Goal: Information Seeking & Learning: Learn about a topic

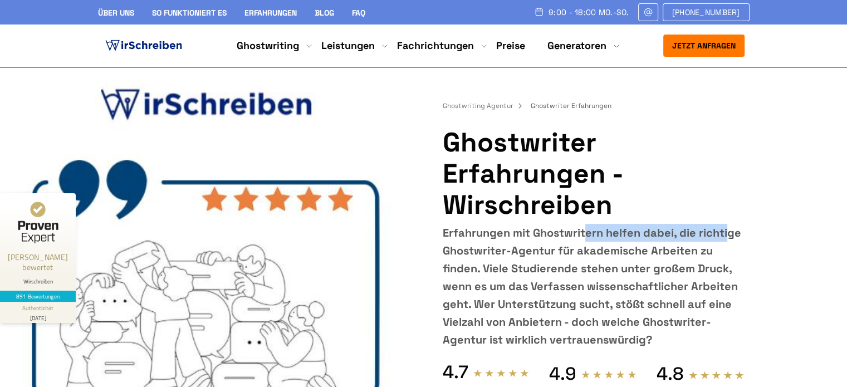
drag, startPoint x: 443, startPoint y: 231, endPoint x: 603, endPoint y: 234, distance: 160.5
click at [603, 234] on div "Erfahrungen mit Ghostwritern helfen dabei, die richtige Ghostwriter-Agentur für…" at bounding box center [593, 286] width 301 height 125
copy div "Erfahrungen mit Ghostwritern"
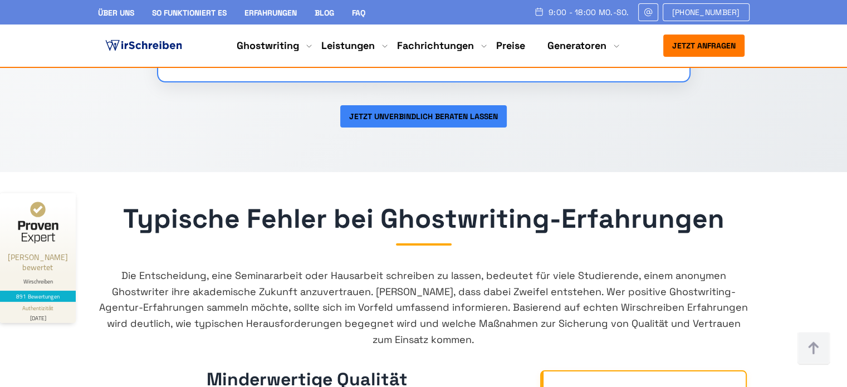
scroll to position [4290, 0]
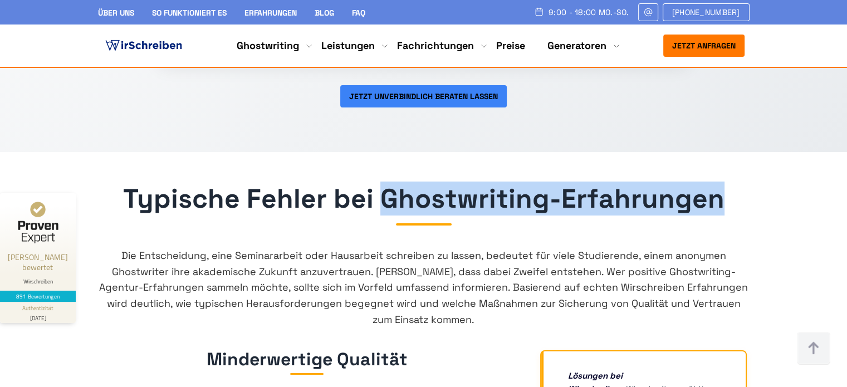
drag, startPoint x: 382, startPoint y: 162, endPoint x: 746, endPoint y: 165, distance: 364.9
click at [746, 186] on div "Typische Fehler bei Ghostwriting-Erfahrungen" at bounding box center [424, 206] width 668 height 40
copy h2 "Ghostwriting-Erfahrungen"
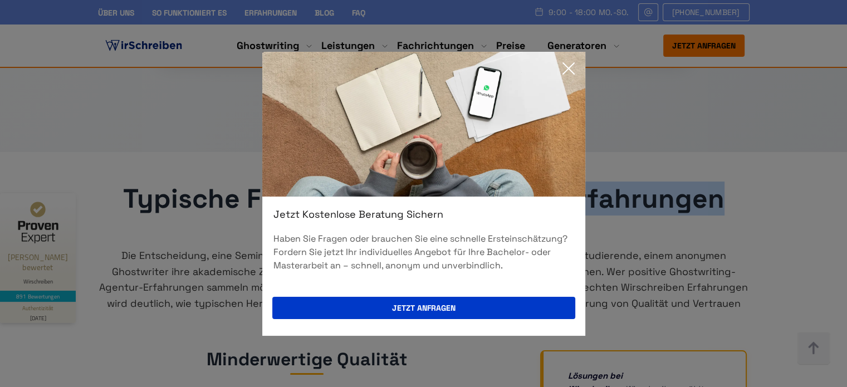
click at [565, 65] on icon at bounding box center [568, 68] width 11 height 11
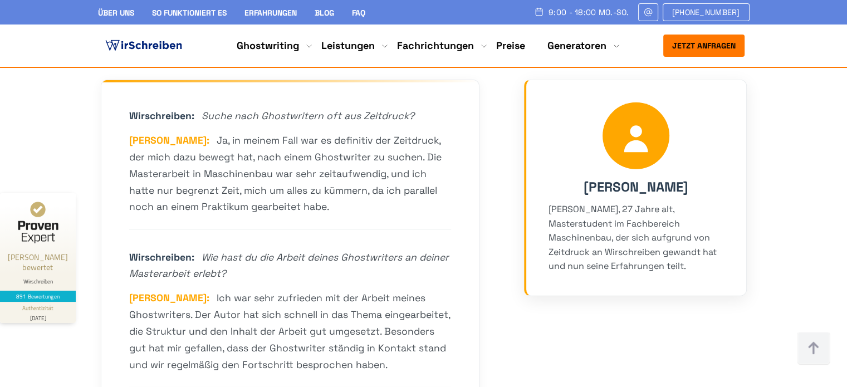
scroll to position [9, 0]
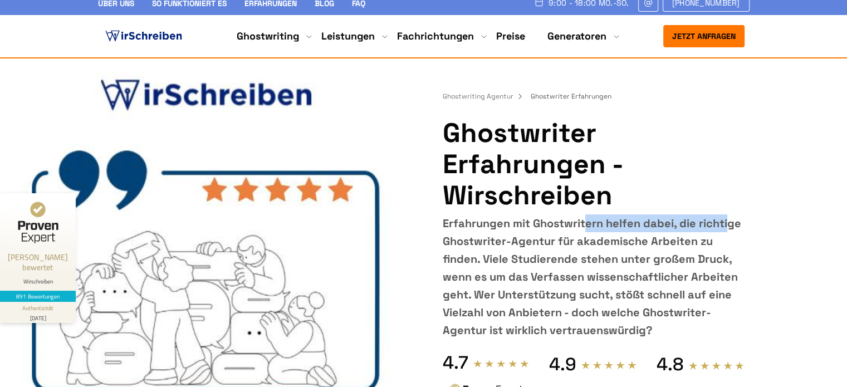
drag, startPoint x: 445, startPoint y: 222, endPoint x: 602, endPoint y: 220, distance: 157.1
click at [602, 220] on div "Erfahrungen mit Ghostwritern helfen dabei, die richtige Ghostwriter-Agentur für…" at bounding box center [593, 276] width 301 height 125
copy div "Erfahrungen mit Ghostwritern"
